Goal: Check status

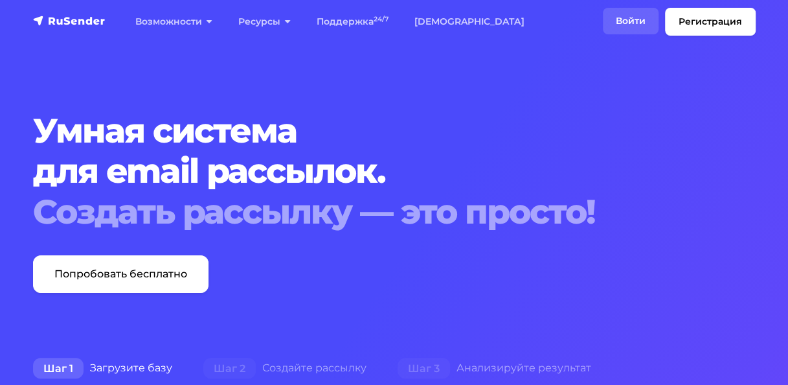
click at [639, 25] on link "Войти" at bounding box center [631, 21] width 56 height 27
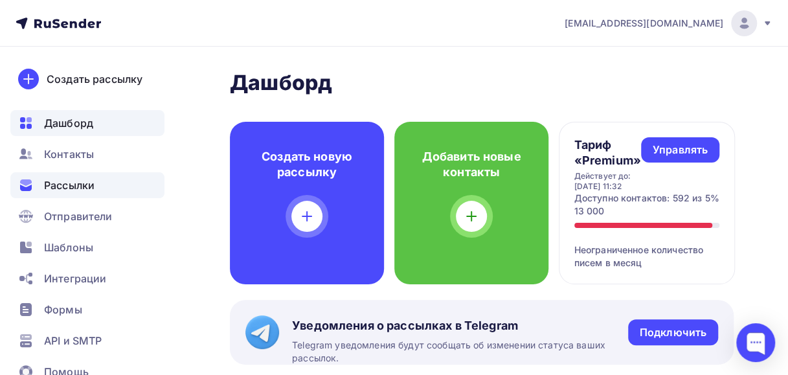
click at [87, 186] on span "Рассылки" at bounding box center [69, 185] width 50 height 16
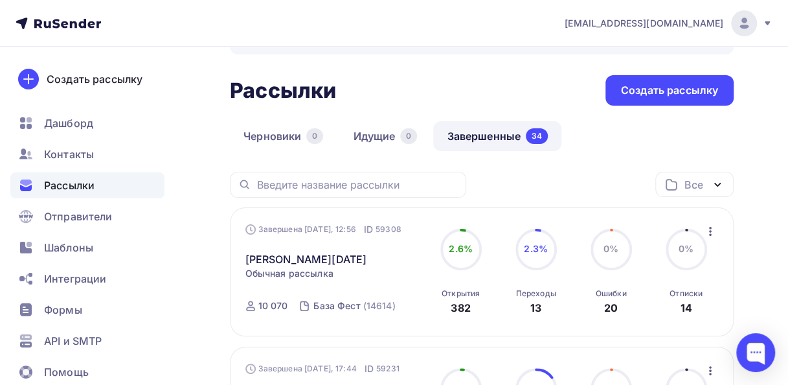
scroll to position [65, 0]
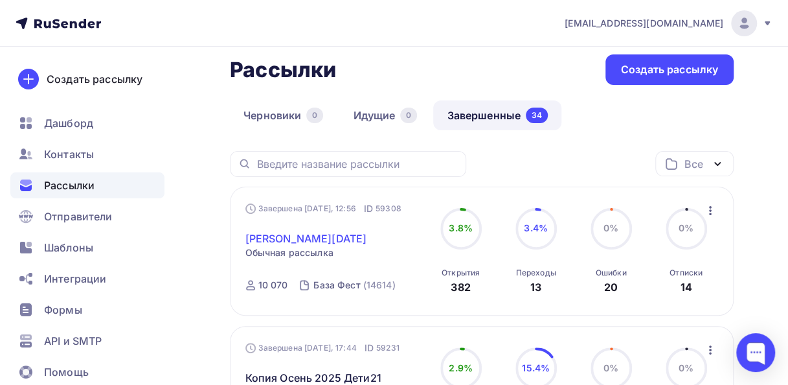
click at [320, 239] on link "Дагомыс Январь 2026" at bounding box center [306, 238] width 122 height 16
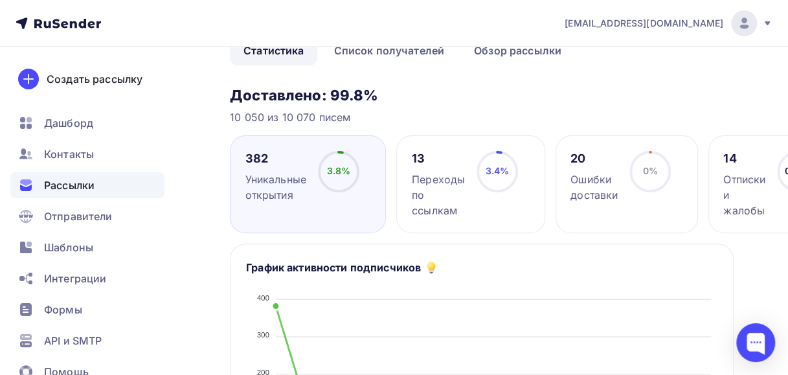
scroll to position [110, 0]
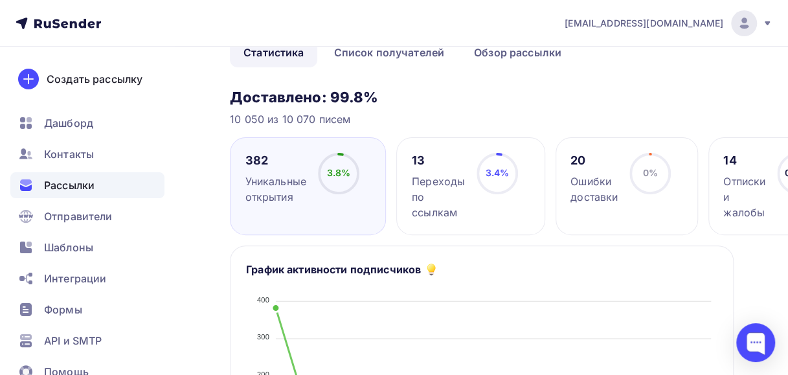
click at [458, 203] on div "Переходы по ссылкам" at bounding box center [438, 196] width 53 height 47
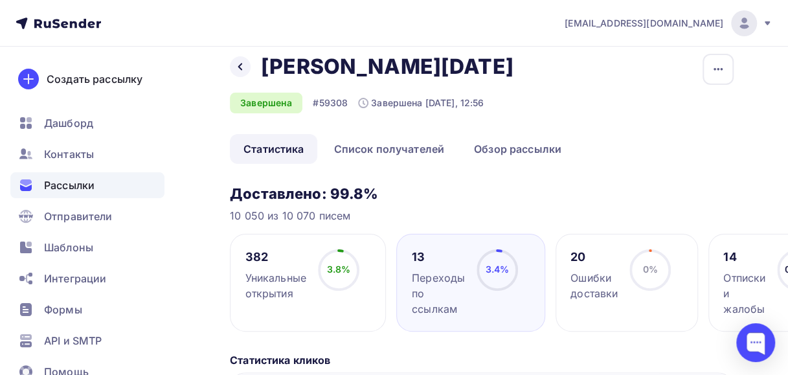
scroll to position [10, 0]
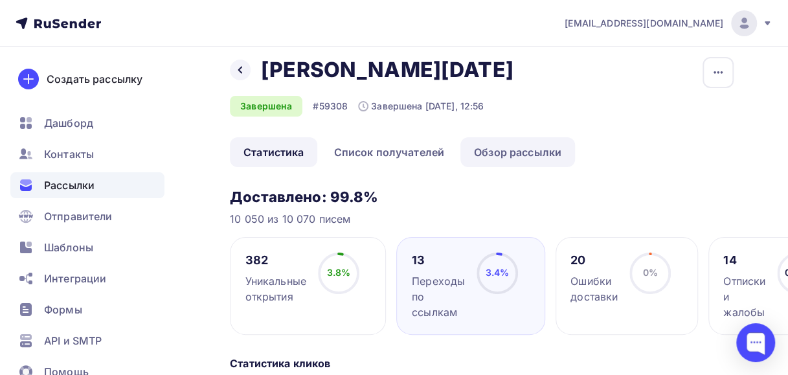
click at [504, 150] on link "Обзор рассылки" at bounding box center [517, 152] width 115 height 30
